Goal: Task Accomplishment & Management: Complete application form

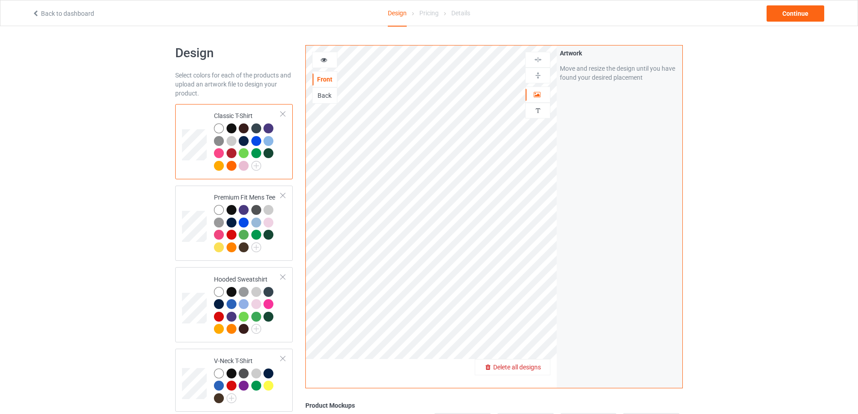
click at [537, 367] on span "Delete all designs" at bounding box center [517, 366] width 48 height 7
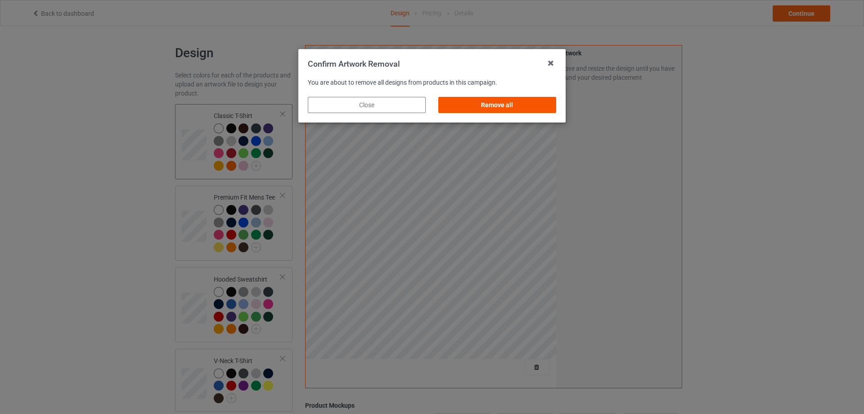
click at [502, 102] on div "Remove all" at bounding box center [498, 105] width 118 height 16
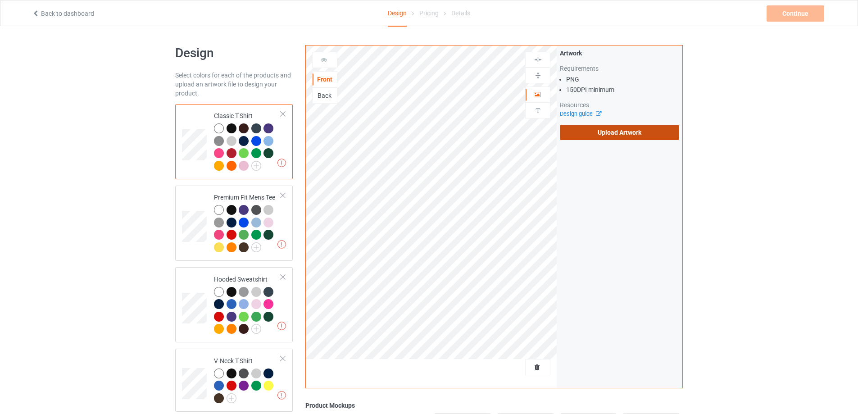
click at [625, 132] on label "Upload Artwork" at bounding box center [619, 132] width 119 height 15
click at [0, 0] on input "Upload Artwork" at bounding box center [0, 0] width 0 height 0
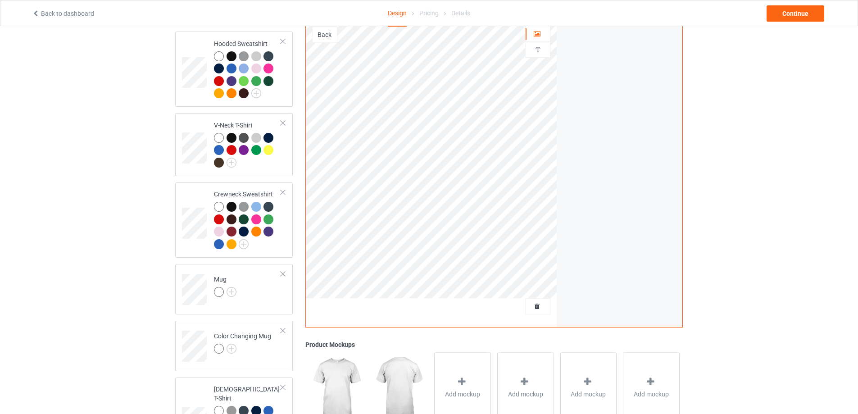
scroll to position [270, 0]
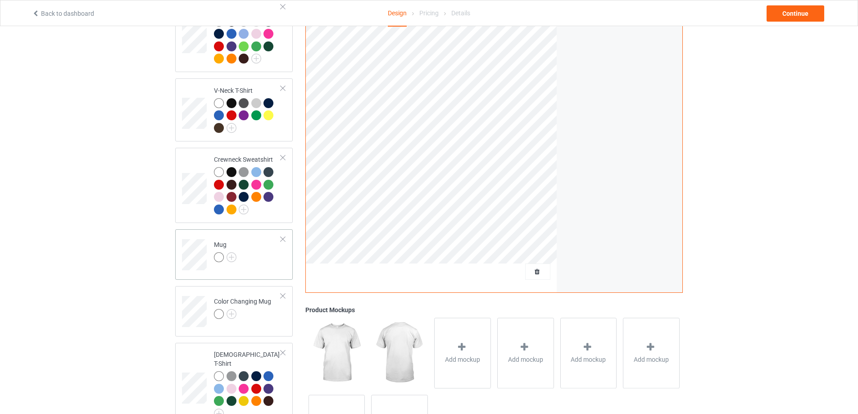
click at [258, 273] on div "Mug" at bounding box center [234, 254] width 118 height 50
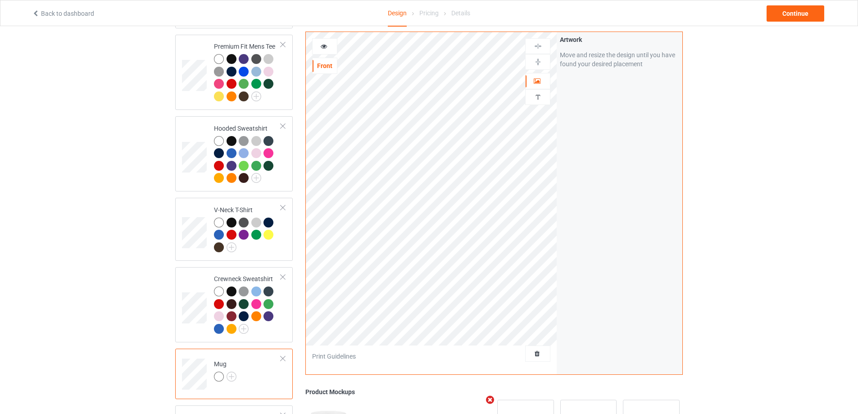
scroll to position [135, 0]
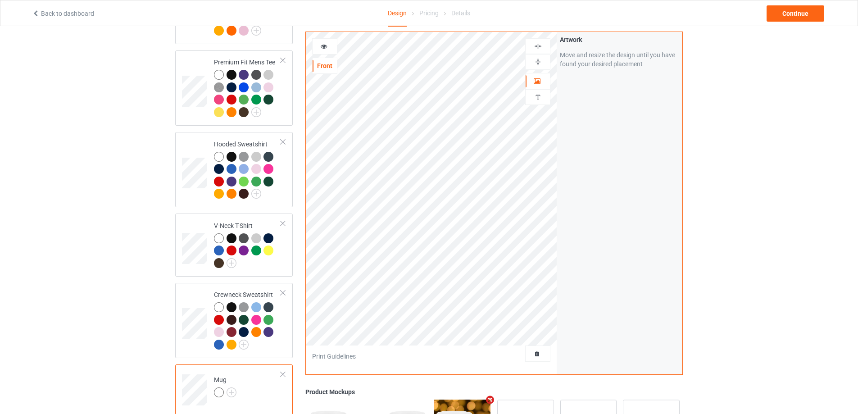
click at [541, 60] on img at bounding box center [538, 62] width 9 height 9
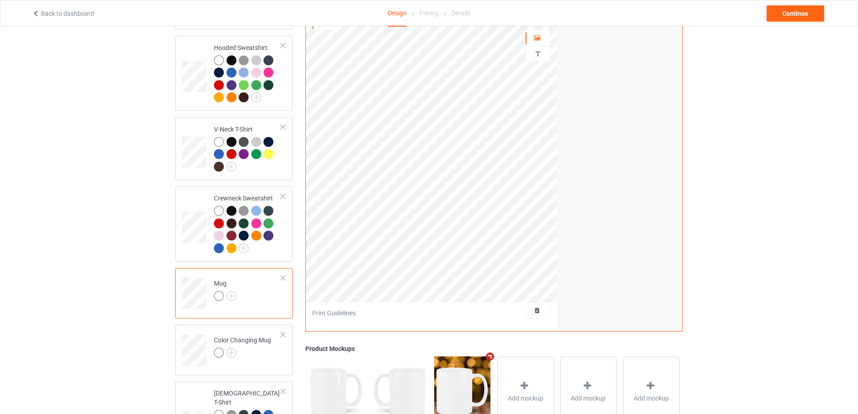
scroll to position [335, 0]
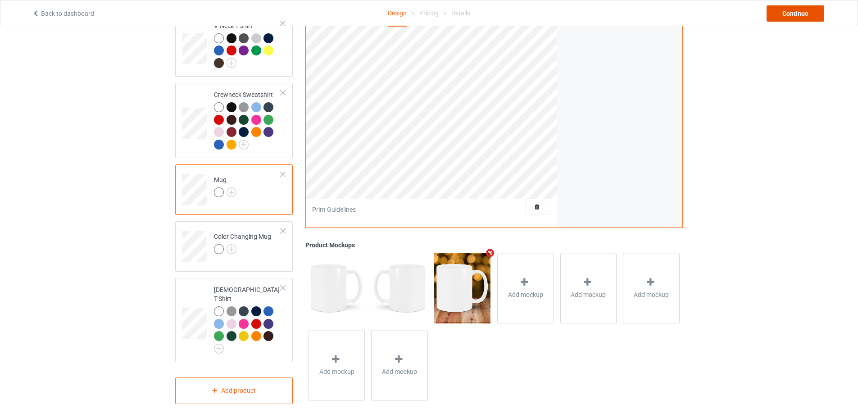
click at [783, 14] on div "Continue" at bounding box center [795, 13] width 58 height 16
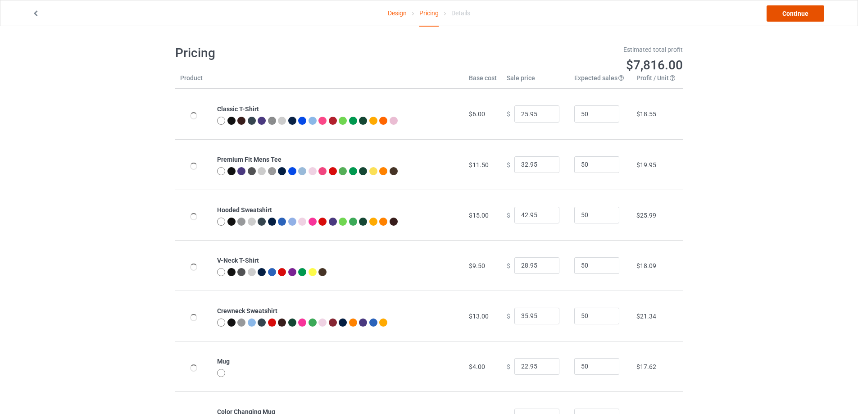
click at [783, 14] on link "Continue" at bounding box center [795, 13] width 58 height 16
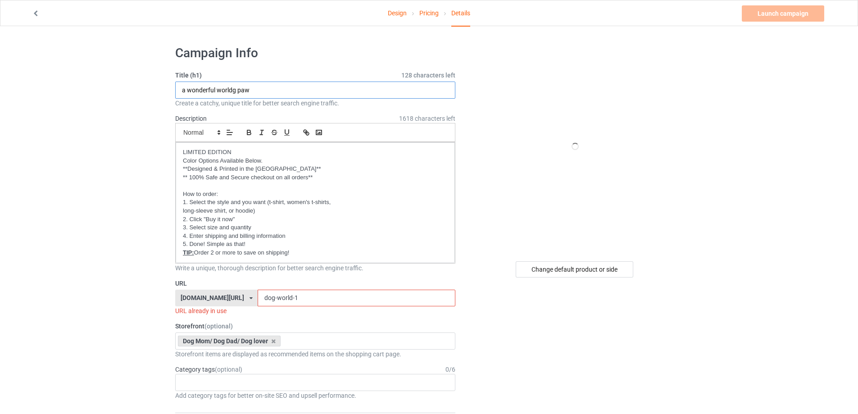
drag, startPoint x: 266, startPoint y: 90, endPoint x: 159, endPoint y: 79, distance: 107.8
drag, startPoint x: 294, startPoint y: 298, endPoint x: 240, endPoint y: 292, distance: 53.5
click at [240, 292] on div "[DOMAIN_NAME][URL] [DOMAIN_NAME][URL] [DOMAIN_NAME][URL] [DOMAIN_NAME][URL] [DO…" at bounding box center [315, 298] width 280 height 17
click at [245, 92] on input "i'm just here" at bounding box center [315, 89] width 280 height 17
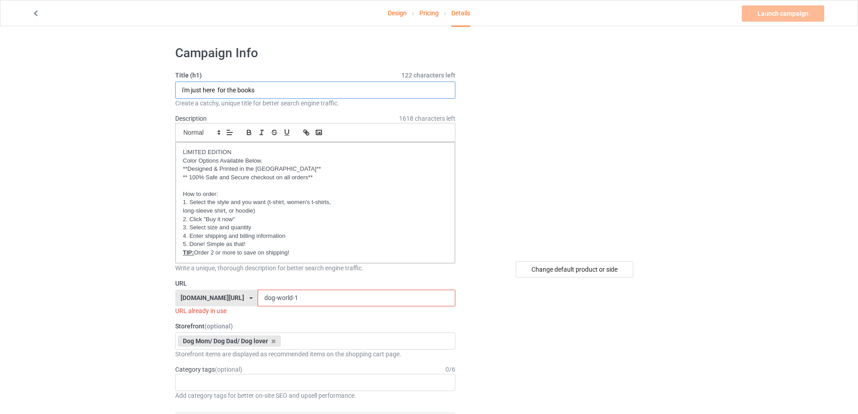
type input "i'm just here for the books"
drag, startPoint x: 295, startPoint y: 296, endPoint x: 212, endPoint y: 289, distance: 83.6
click at [212, 290] on div "[DOMAIN_NAME][URL] [DOMAIN_NAME][URL] [DOMAIN_NAME][URL] [DOMAIN_NAME][URL] [DO…" at bounding box center [315, 298] width 280 height 17
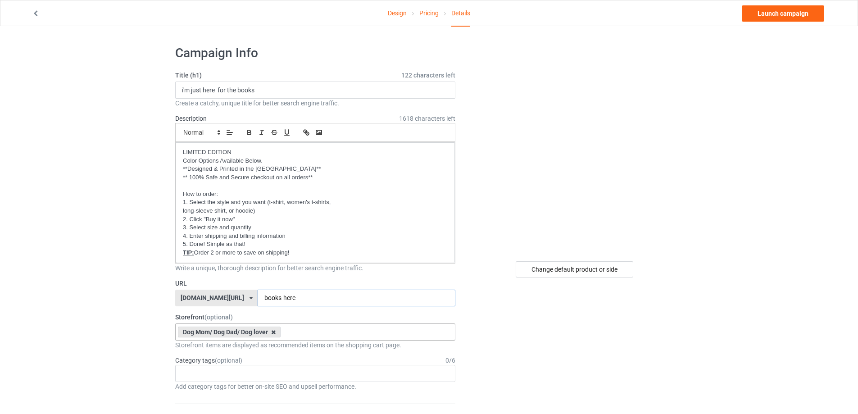
type input "books-here"
click at [273, 330] on icon at bounding box center [273, 332] width 5 height 6
click at [778, 14] on link "Launch campaign" at bounding box center [783, 13] width 82 height 16
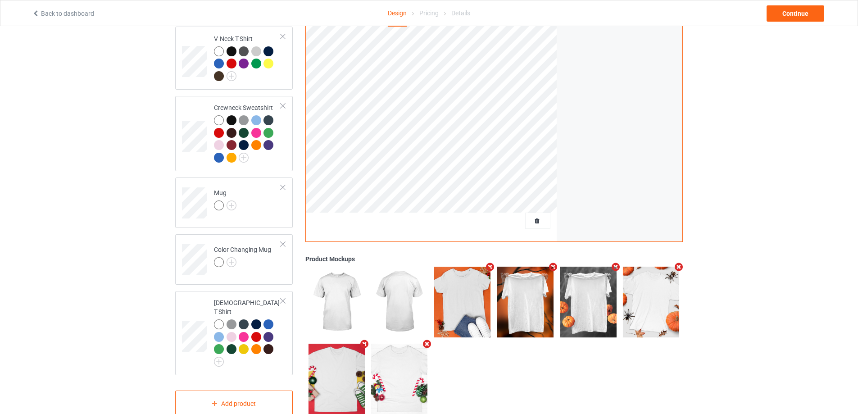
scroll to position [335, 0]
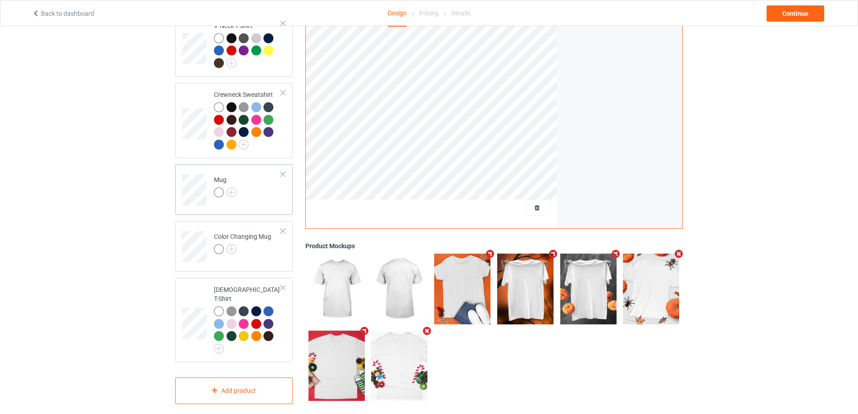
click at [271, 204] on td "Mug" at bounding box center [247, 186] width 77 height 37
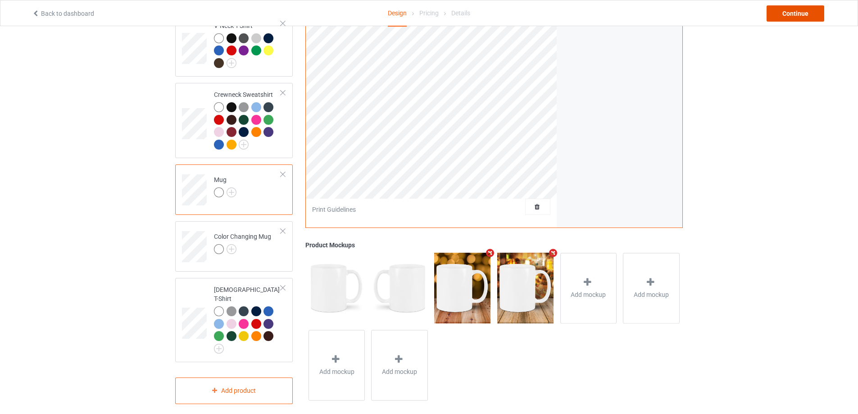
click at [805, 9] on div "Continue" at bounding box center [795, 13] width 58 height 16
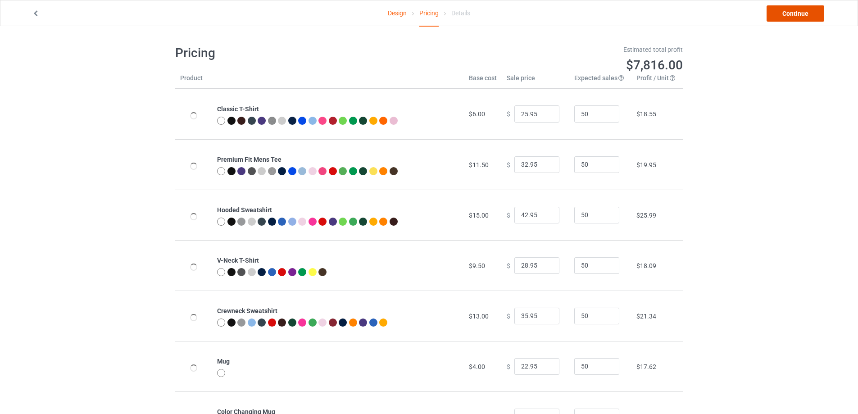
click at [804, 12] on link "Continue" at bounding box center [795, 13] width 58 height 16
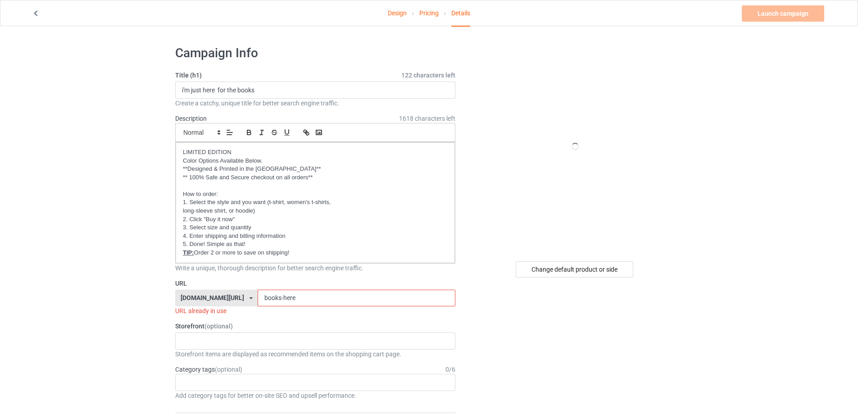
click at [312, 294] on input "books-here" at bounding box center [356, 298] width 197 height 17
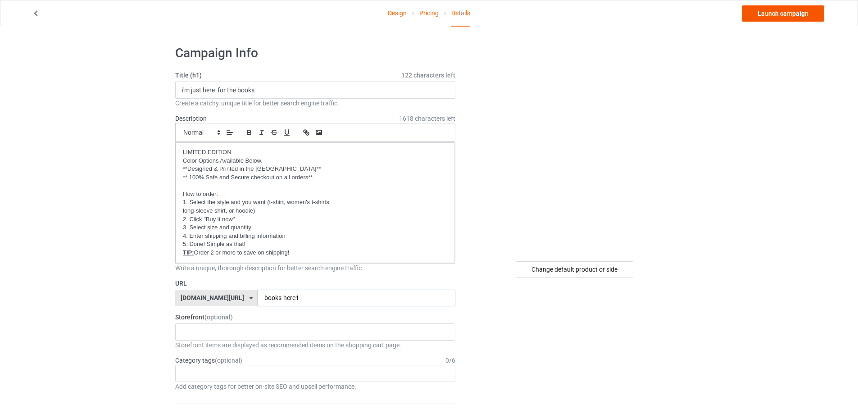
type input "books-here1"
click at [792, 16] on link "Launch campaign" at bounding box center [783, 13] width 82 height 16
